Goal: Task Accomplishment & Management: Use online tool/utility

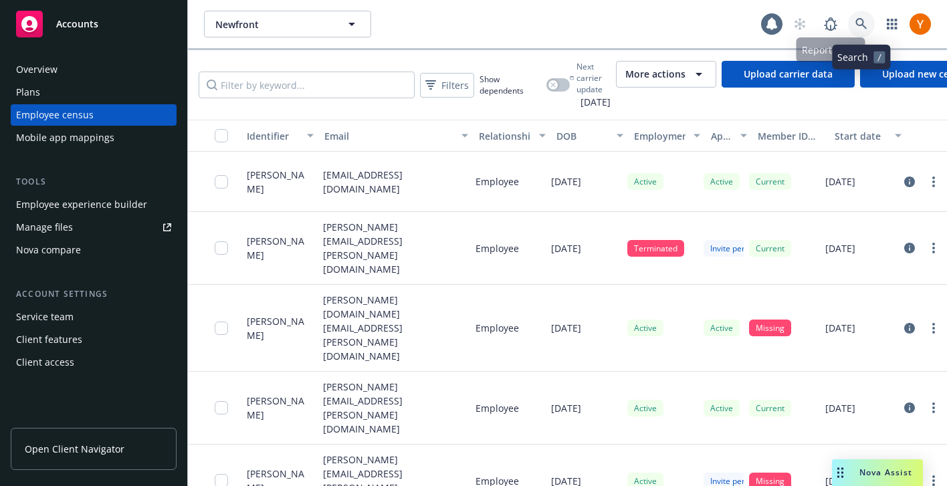
click at [864, 31] on link at bounding box center [861, 24] width 27 height 27
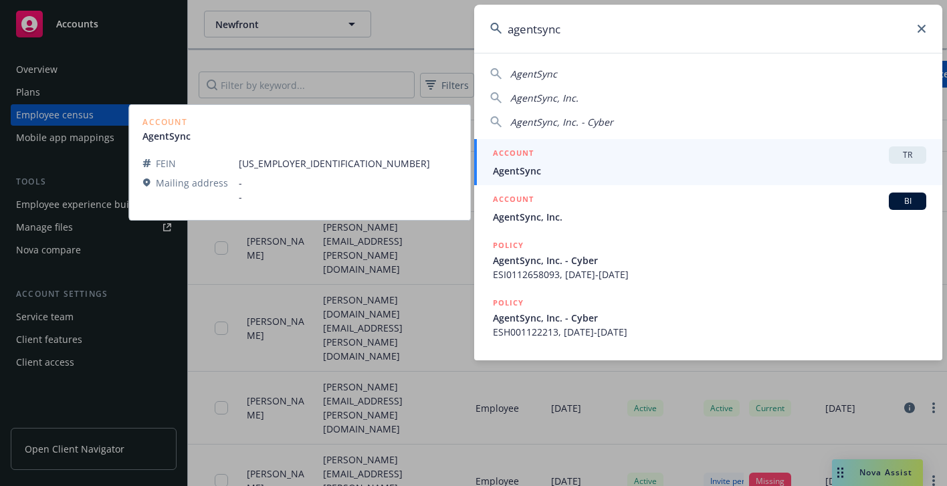
type input "agentsync"
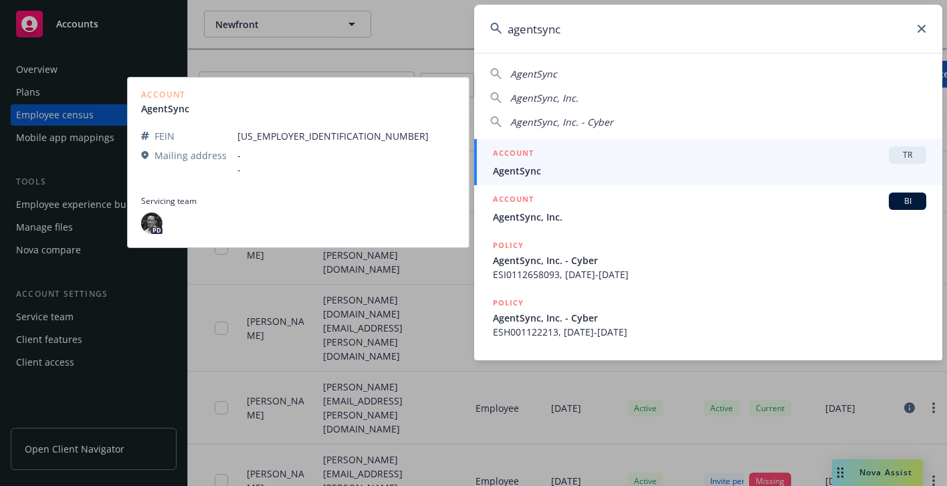
click at [583, 161] on div "ACCOUNT TR" at bounding box center [709, 154] width 433 height 17
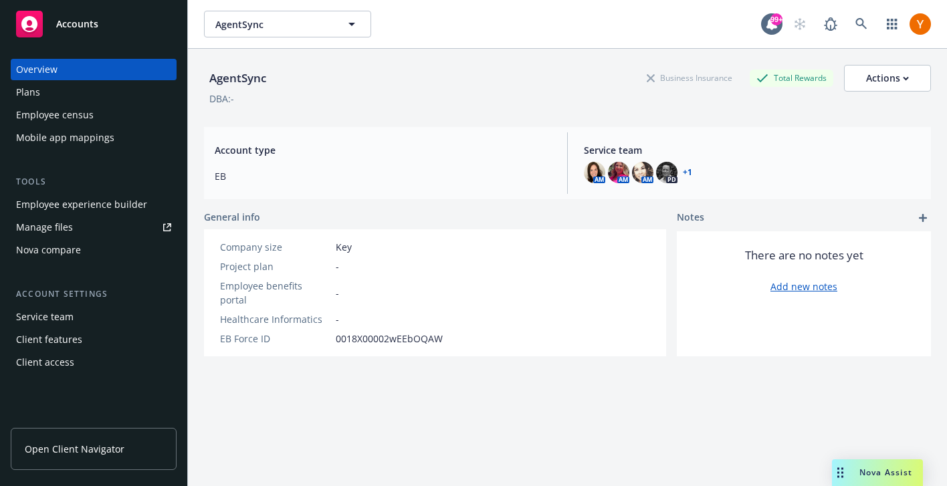
click at [123, 121] on div "Employee census" at bounding box center [93, 114] width 155 height 21
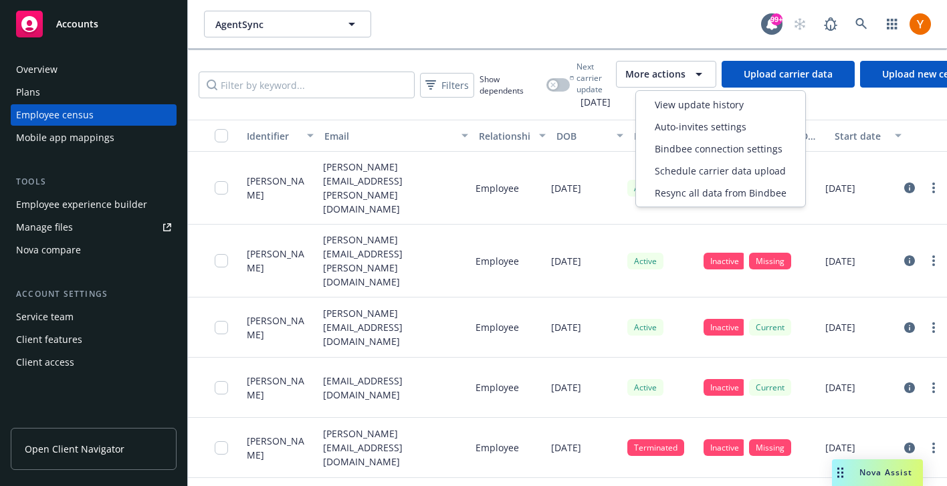
click at [641, 78] on button "More actions" at bounding box center [666, 74] width 100 height 27
click at [662, 110] on span "View update history" at bounding box center [699, 105] width 89 height 14
click at [706, 80] on div "More actions" at bounding box center [666, 74] width 82 height 16
click at [687, 113] on div "View update history" at bounding box center [721, 105] width 164 height 22
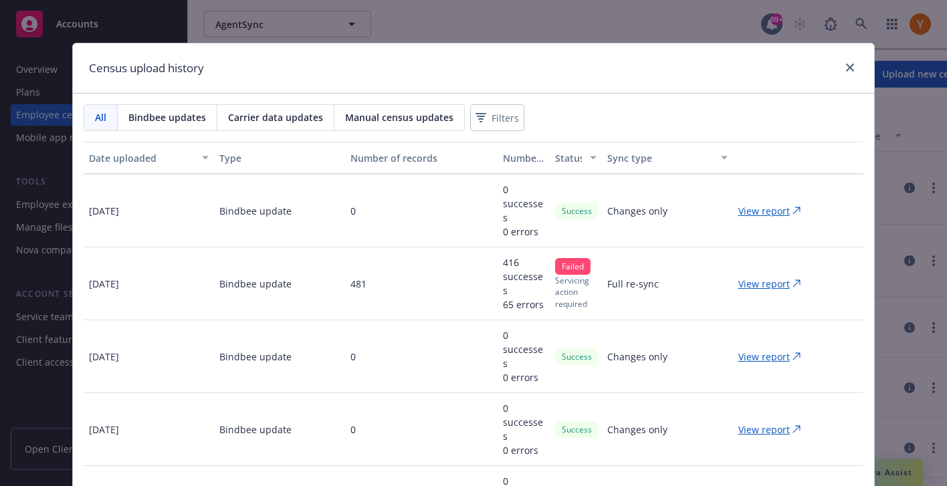
scroll to position [219, 0]
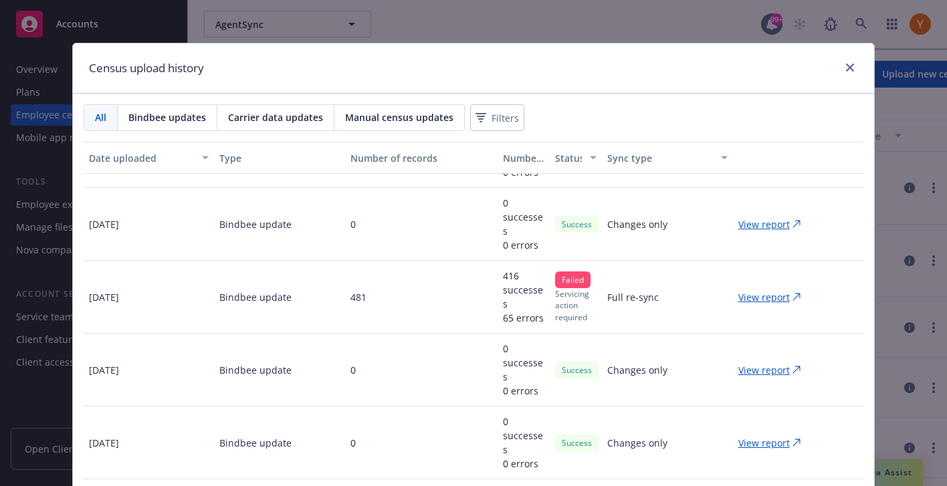
click at [774, 298] on p "View report" at bounding box center [764, 297] width 52 height 14
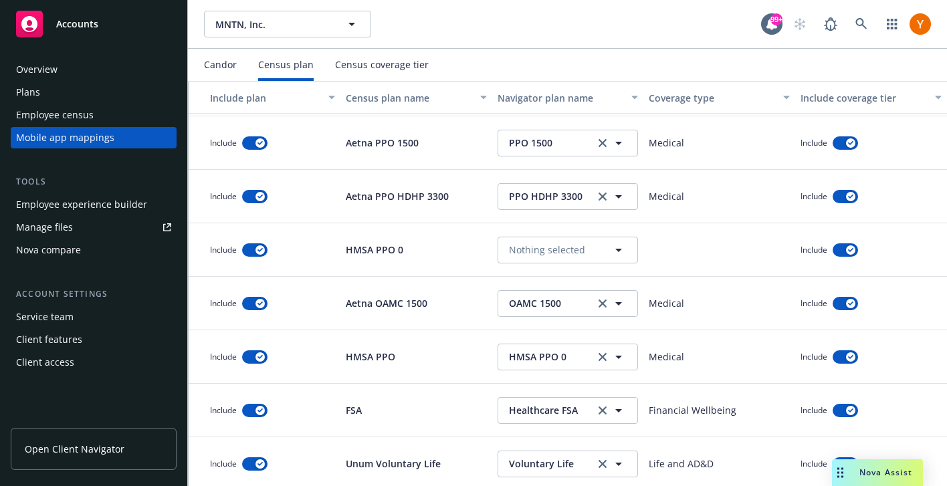
scroll to position [318, 0]
drag, startPoint x: 420, startPoint y: 254, endPoint x: 347, endPoint y: 256, distance: 72.9
click at [347, 256] on div "HMSA PPO 0" at bounding box center [416, 251] width 152 height 54
copy p "HMSA PPO 0"
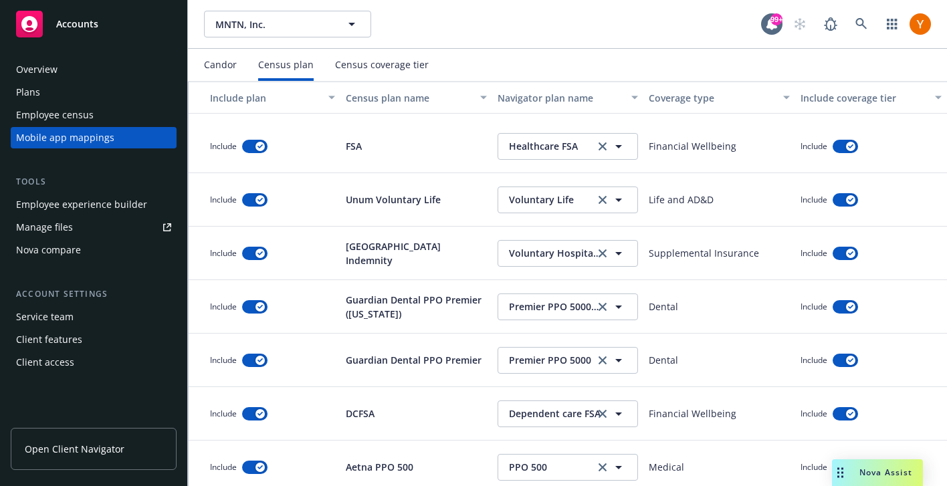
scroll to position [0, 0]
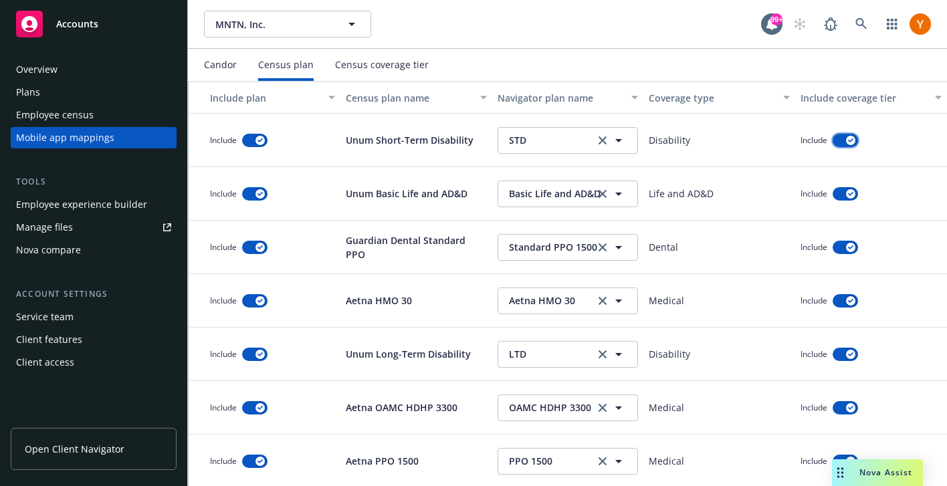
click at [847, 136] on button "button" at bounding box center [845, 140] width 25 height 13
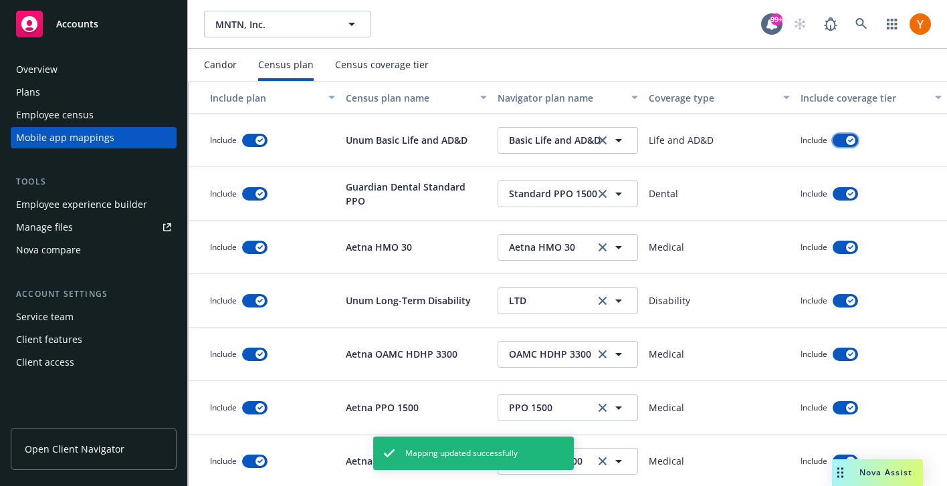
click at [846, 142] on button "button" at bounding box center [845, 140] width 25 height 13
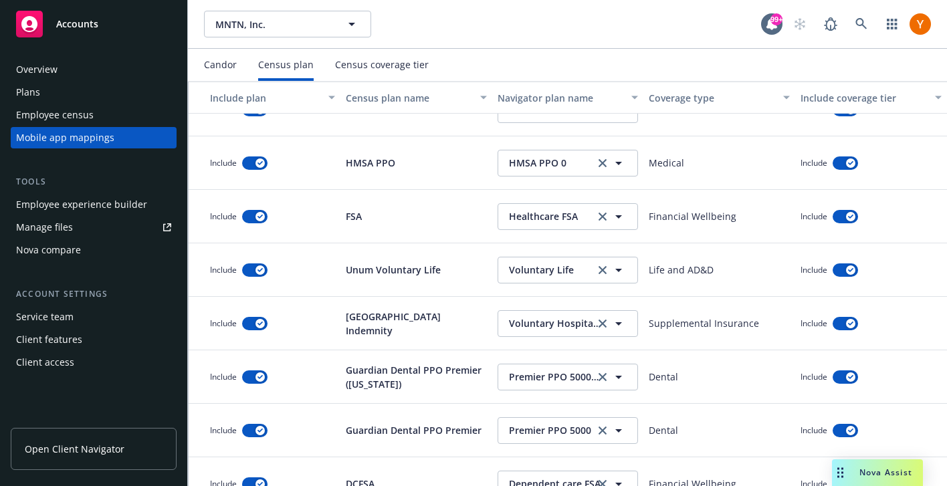
scroll to position [408, 0]
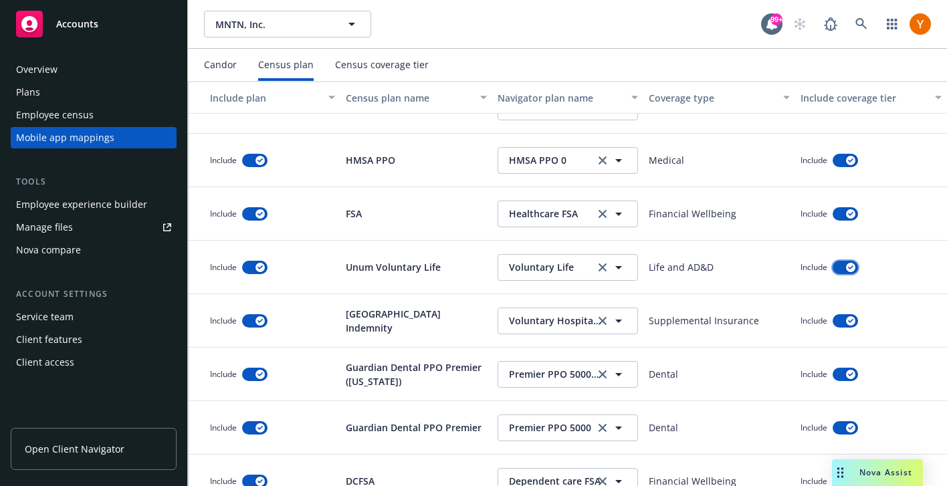
click at [849, 266] on icon "button" at bounding box center [850, 268] width 5 height 4
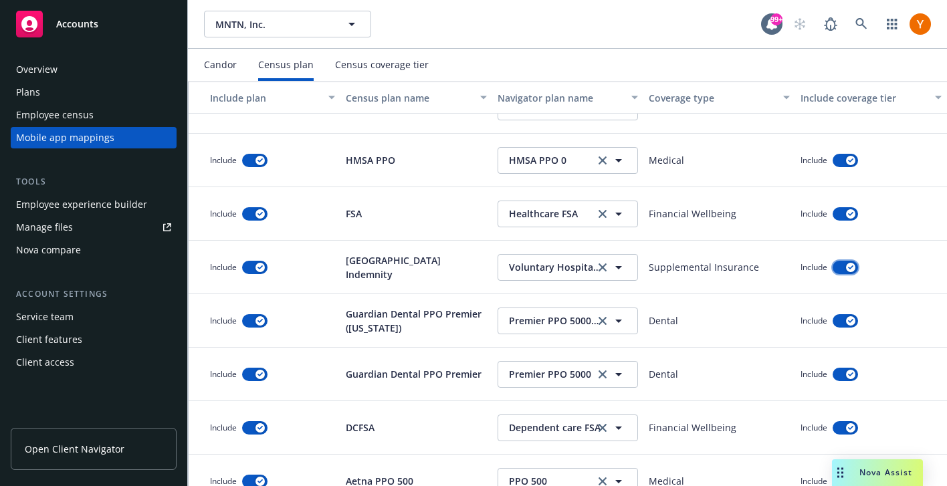
click at [857, 266] on button "button" at bounding box center [845, 267] width 25 height 13
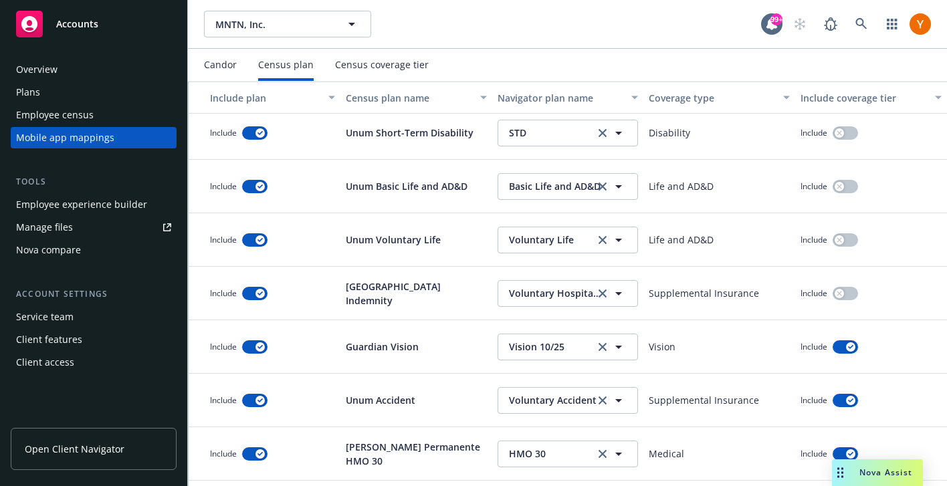
scroll to position [912, 0]
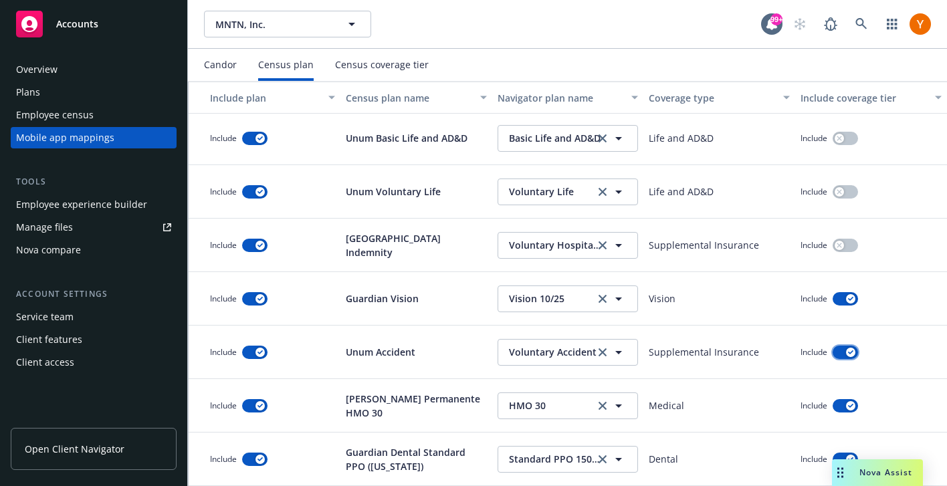
click at [850, 351] on icon "button" at bounding box center [850, 353] width 5 height 4
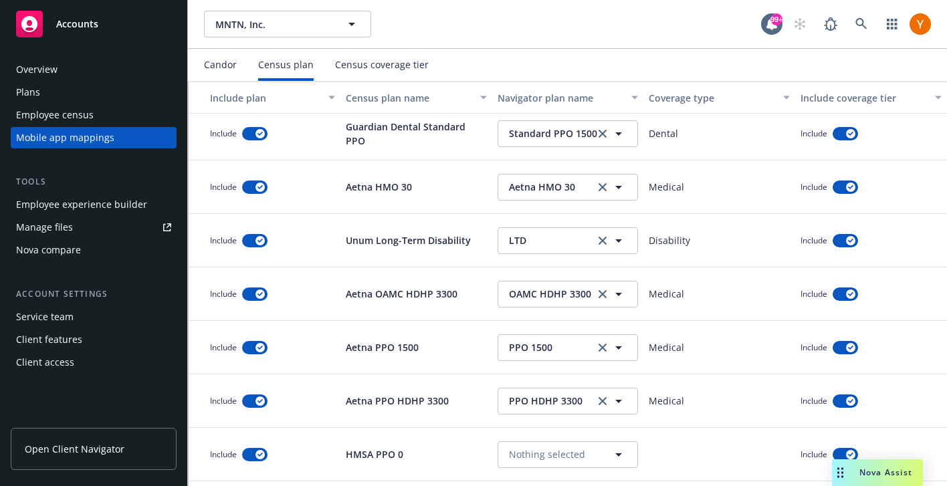
scroll to position [0, 0]
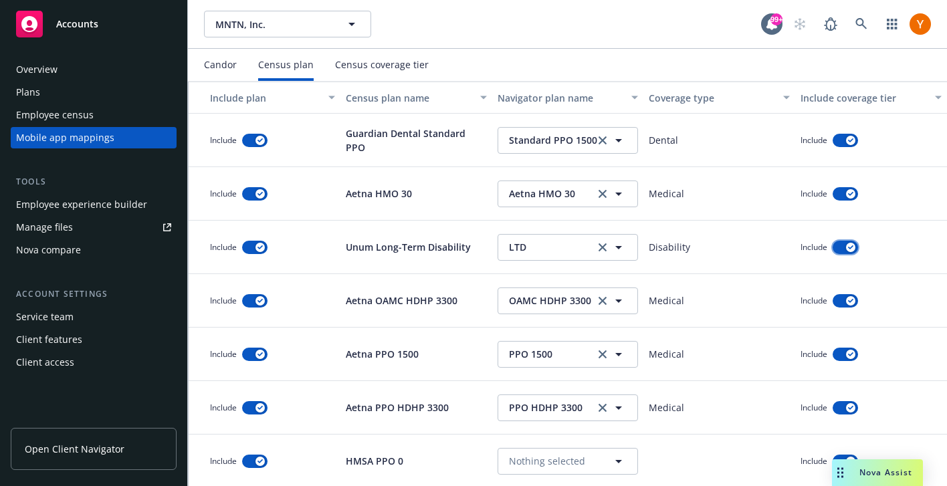
click at [850, 247] on icon "button" at bounding box center [850, 247] width 5 height 4
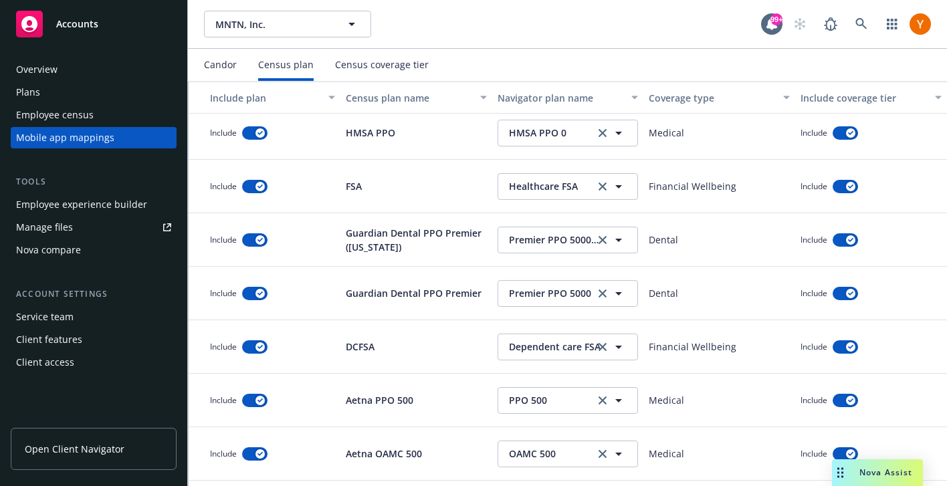
scroll to position [385, 0]
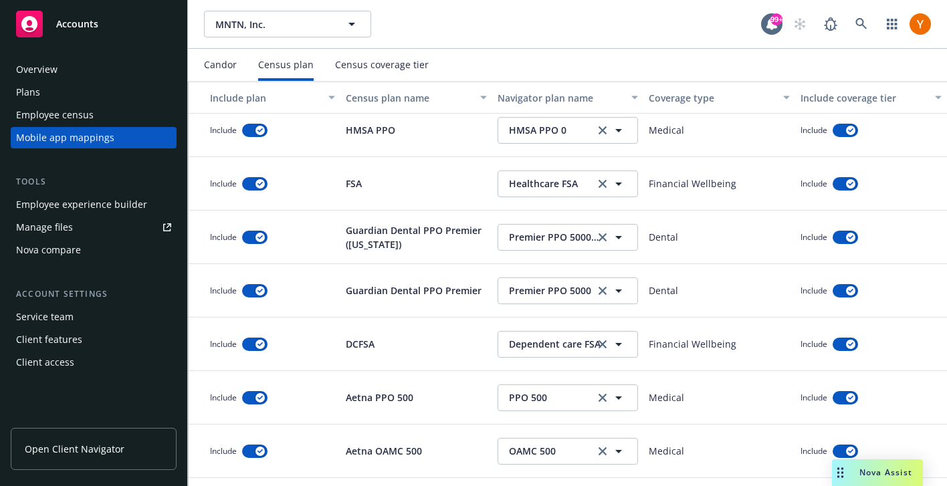
click at [355, 68] on div "Census coverage tier" at bounding box center [382, 65] width 94 height 11
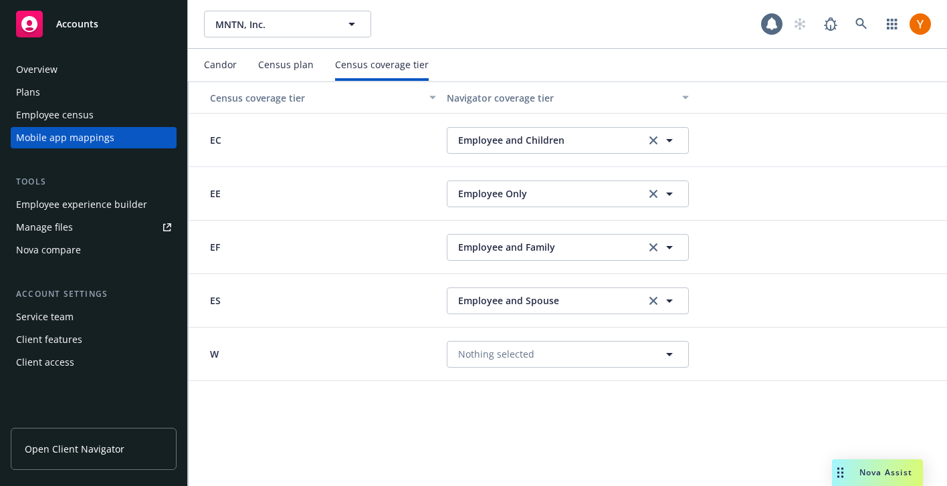
click at [294, 70] on div "Census plan" at bounding box center [286, 65] width 56 height 11
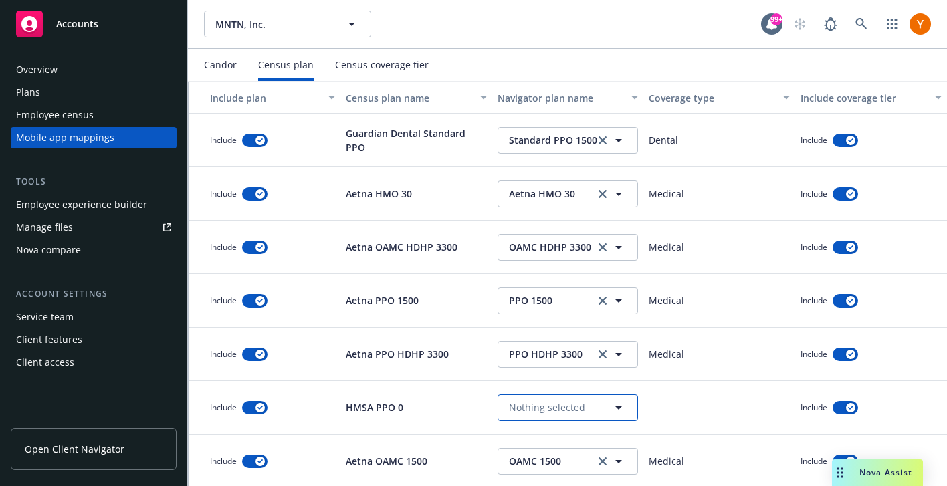
click at [540, 410] on span "Nothing selected" at bounding box center [547, 408] width 76 height 14
click at [542, 442] on strong "HMSA PPO 0" at bounding box center [541, 445] width 58 height 13
click at [123, 124] on div "Employee census" at bounding box center [93, 114] width 155 height 21
